Goal: Information Seeking & Learning: Learn about a topic

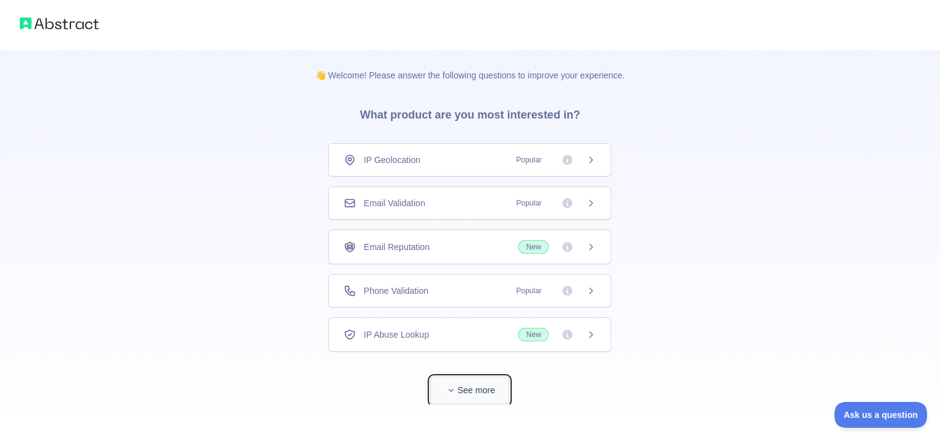
click at [467, 382] on button "See more" at bounding box center [469, 391] width 79 height 28
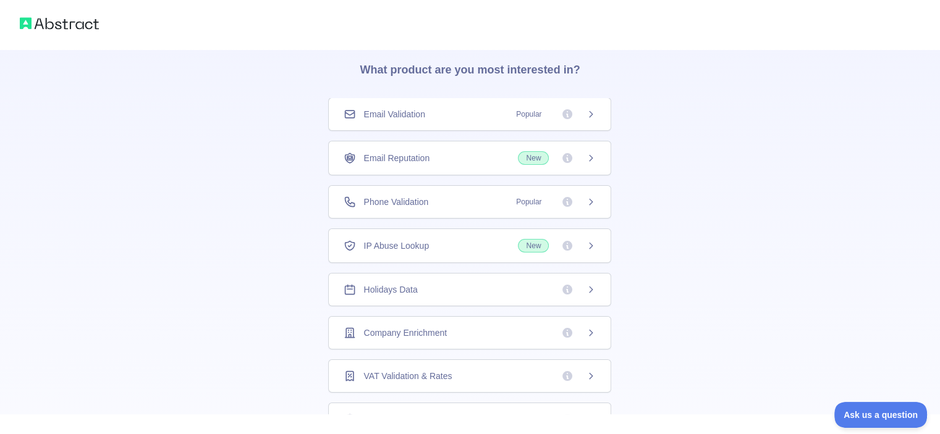
scroll to position [44, 0]
click at [589, 112] on icon at bounding box center [590, 115] width 3 height 6
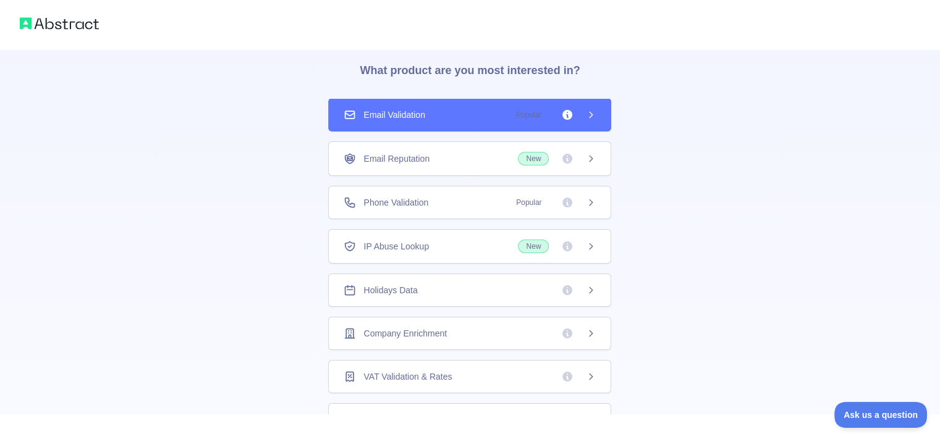
click at [675, 145] on div "👋 Welcome! Please answer the following questions to improve your experience. Wh…" at bounding box center [470, 349] width 940 height 786
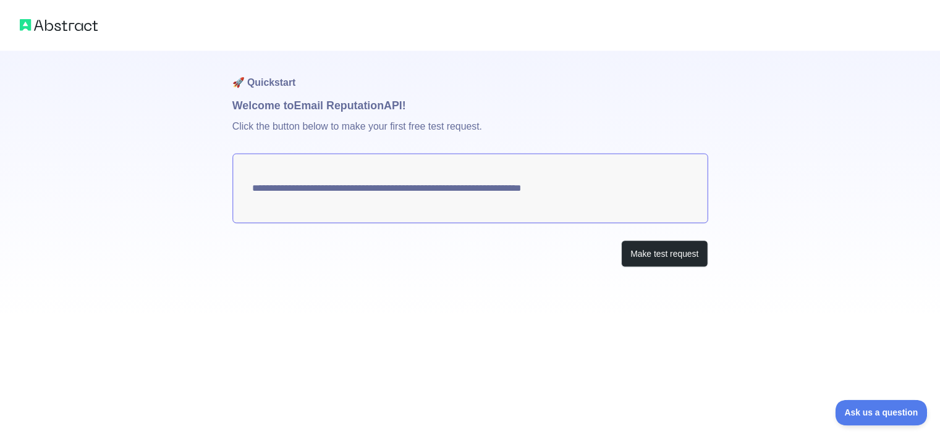
scroll to position [17, 0]
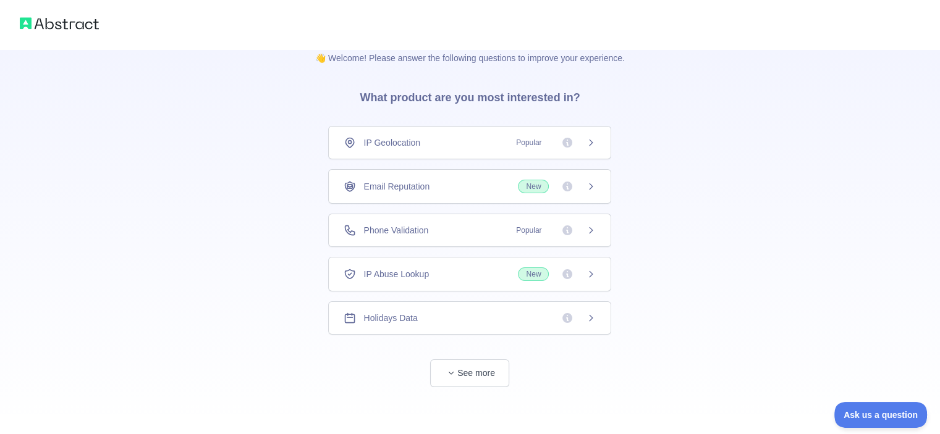
click at [409, 137] on span "IP Geolocation" at bounding box center [391, 143] width 57 height 12
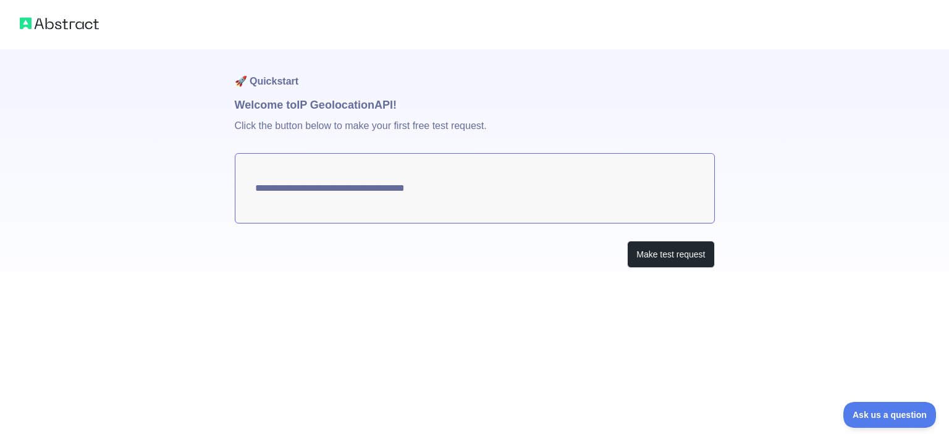
type textarea "**********"
click at [664, 255] on button "Make test request" at bounding box center [670, 255] width 87 height 28
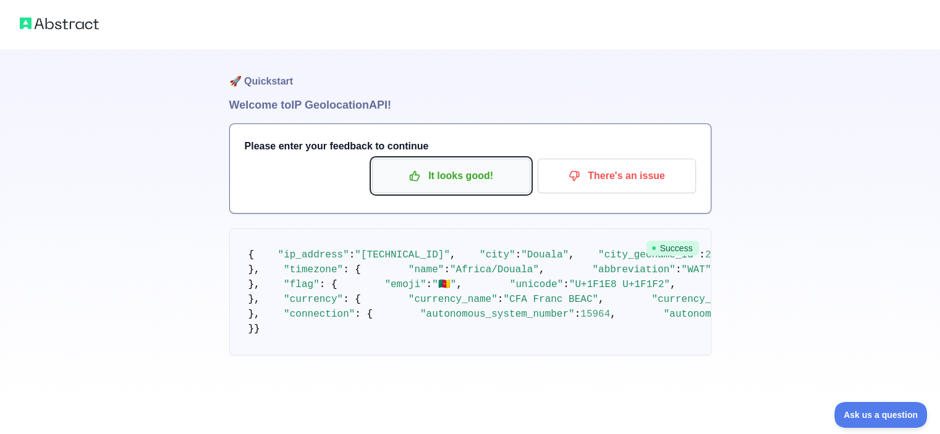
click at [453, 182] on p "It looks good!" at bounding box center [451, 176] width 140 height 21
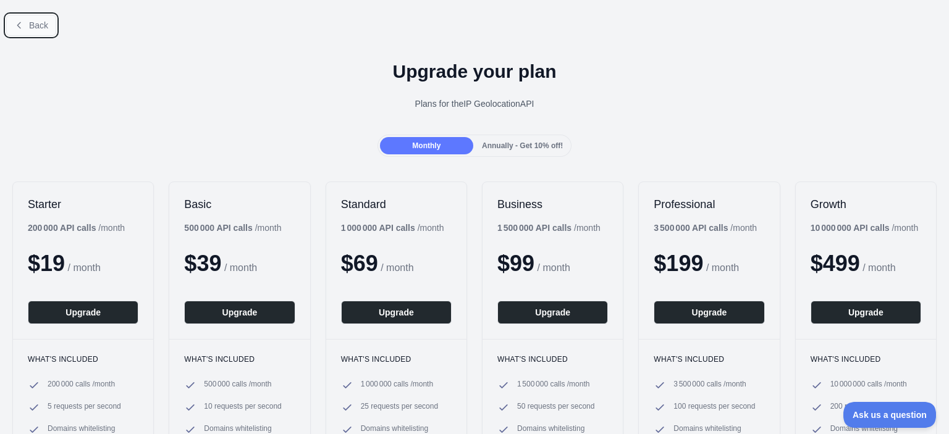
click at [21, 27] on icon at bounding box center [19, 25] width 10 height 10
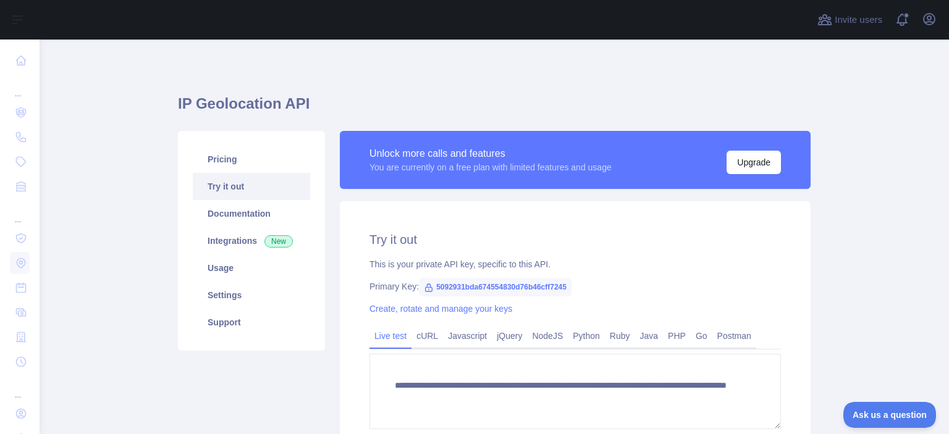
click at [437, 286] on span "5092931bda674554830d76b46cff7245" at bounding box center [495, 287] width 153 height 19
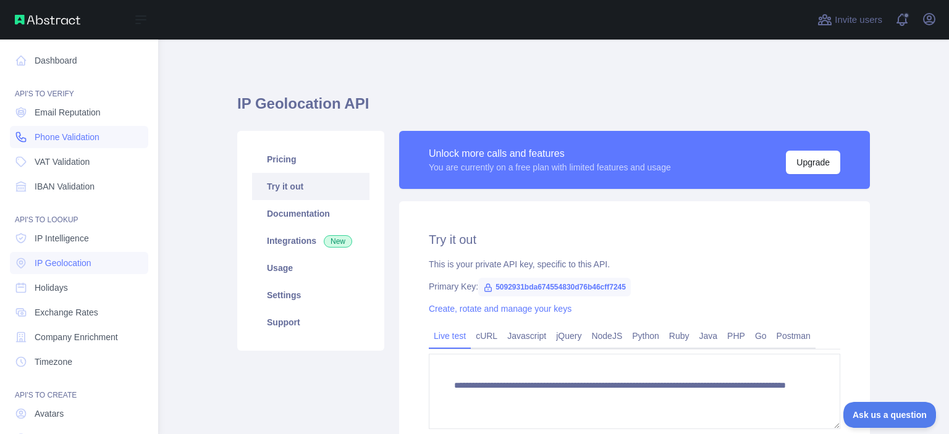
click at [57, 135] on span "Phone Validation" at bounding box center [67, 137] width 65 height 12
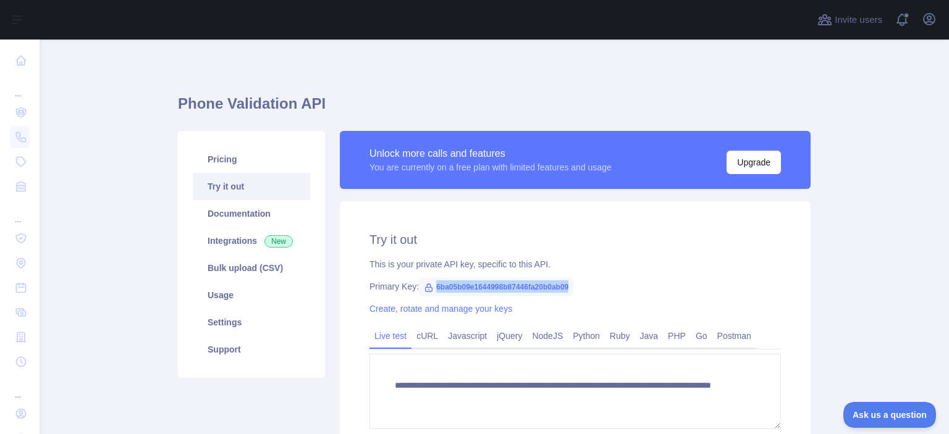
drag, startPoint x: 428, startPoint y: 285, endPoint x: 564, endPoint y: 293, distance: 136.8
click at [564, 293] on span "6ba05b09e1644998b87446fa20b0ab09" at bounding box center [496, 287] width 154 height 19
copy span "6ba05b09e1644998b87446fa20b0ab09"
